Goal: Navigation & Orientation: Find specific page/section

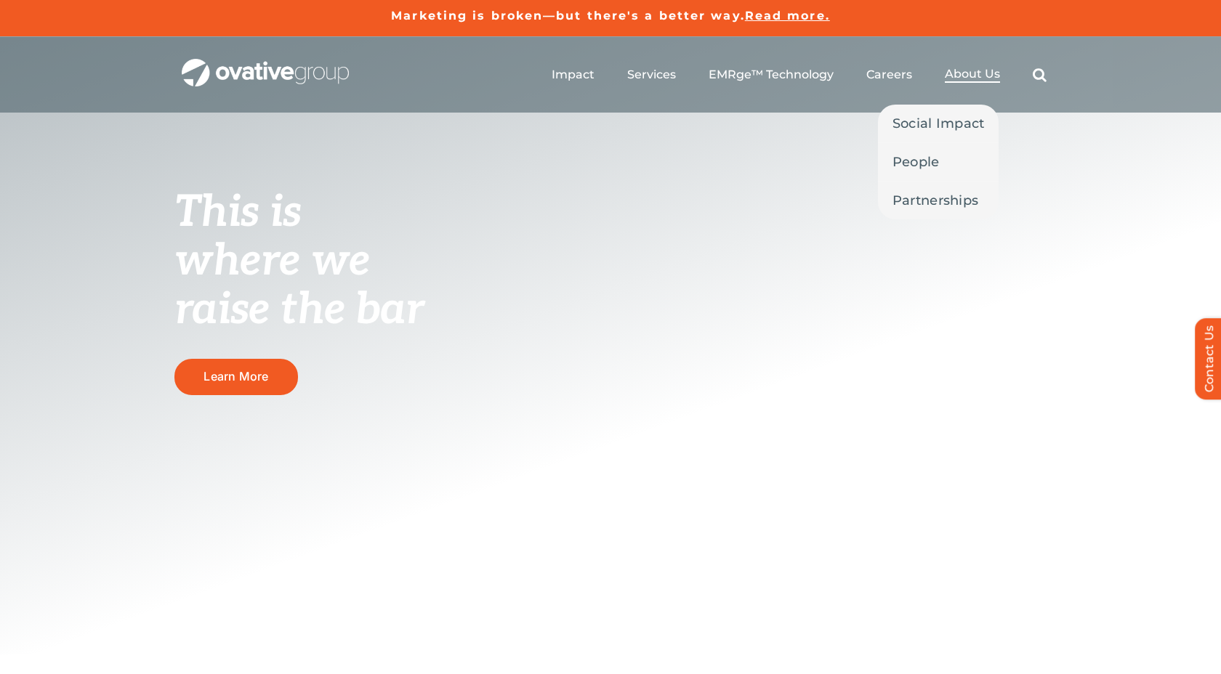
click at [968, 72] on span "About Us" at bounding box center [972, 74] width 55 height 15
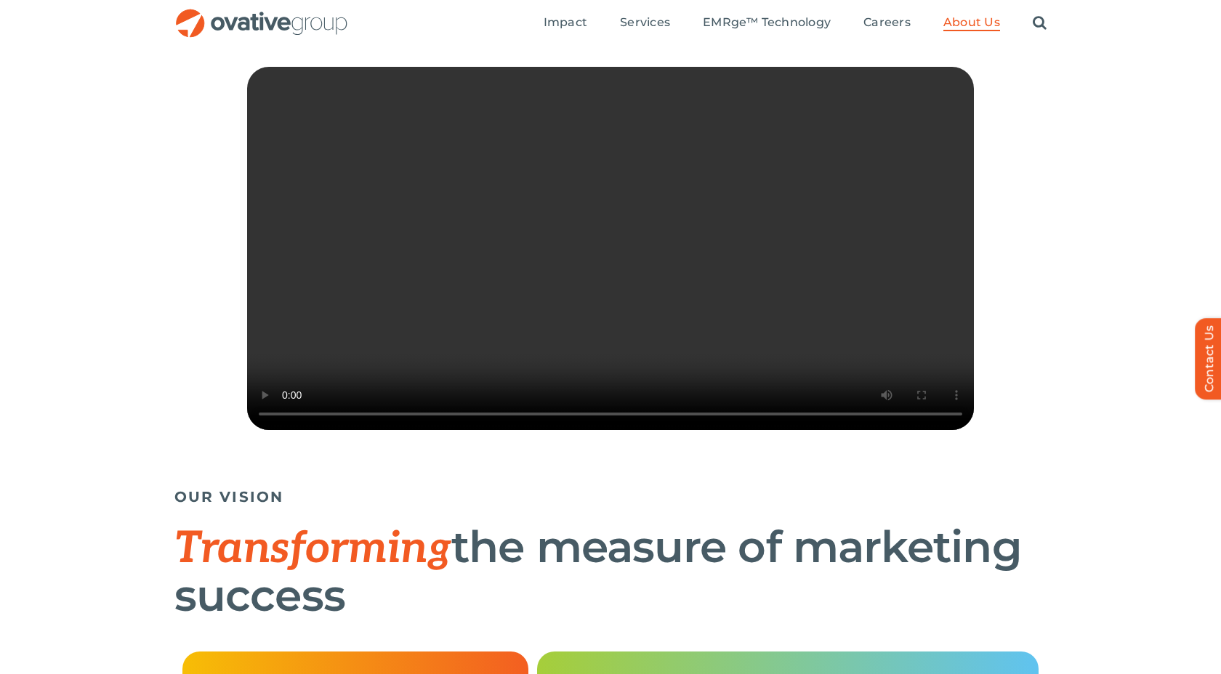
scroll to position [217, 0]
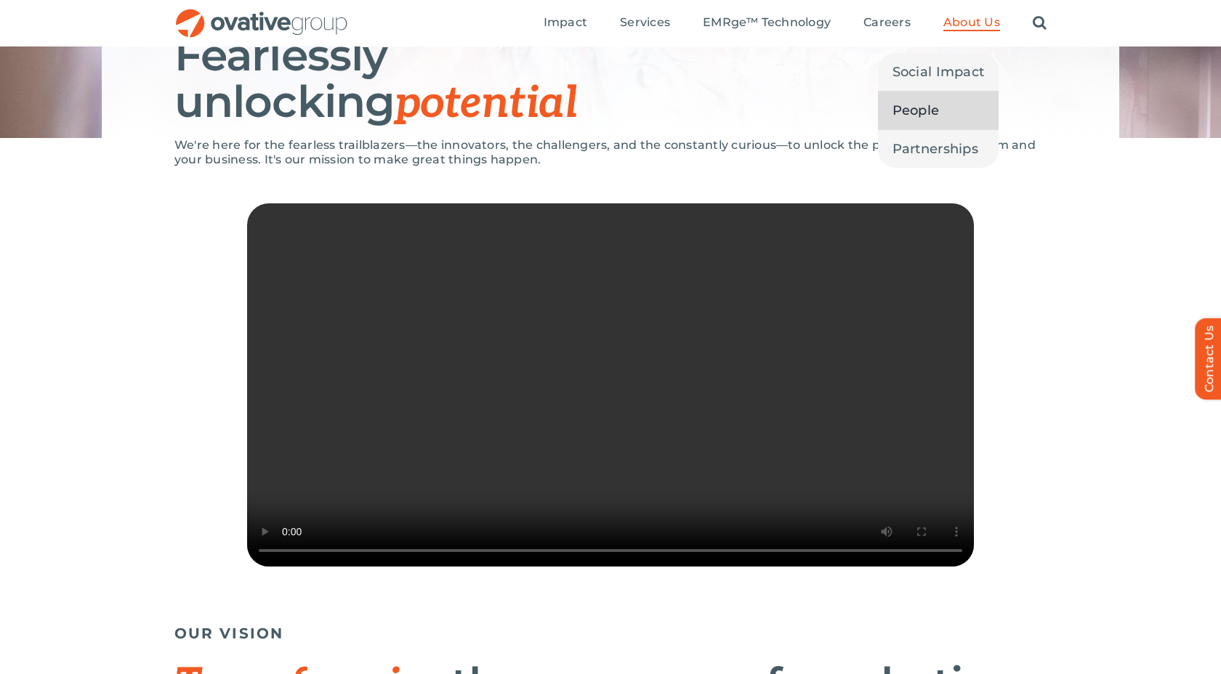
click at [944, 102] on link "People" at bounding box center [938, 111] width 121 height 38
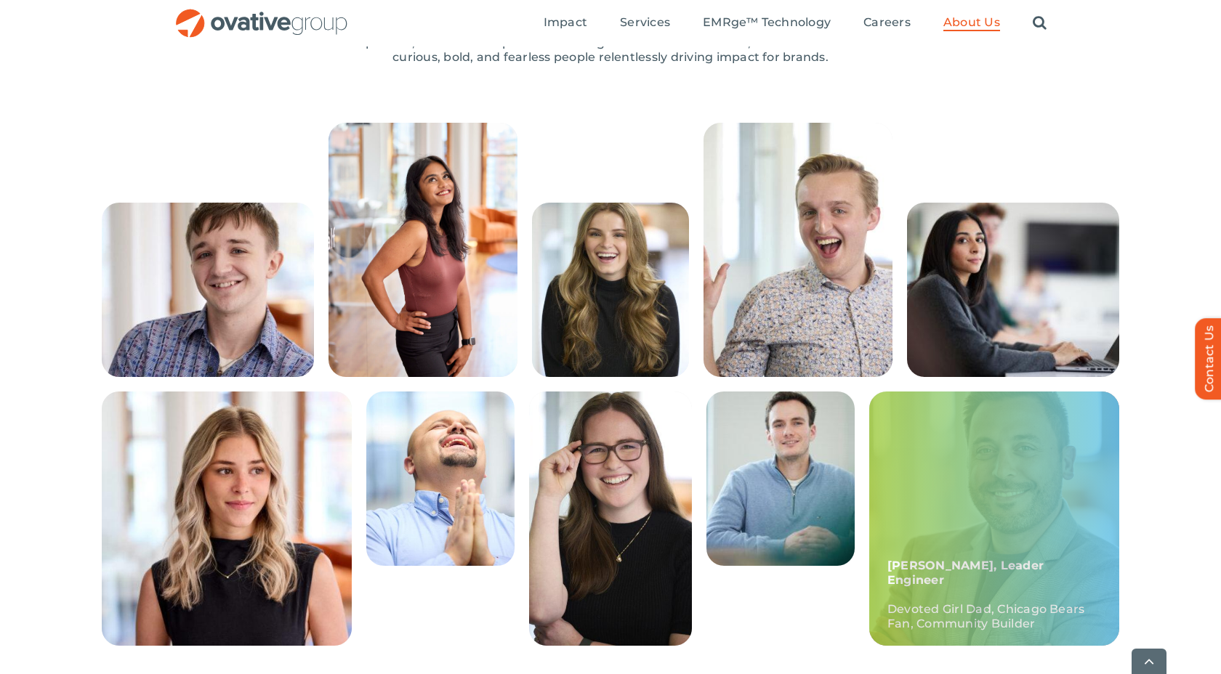
scroll to position [347, 0]
